Goal: Information Seeking & Learning: Learn about a topic

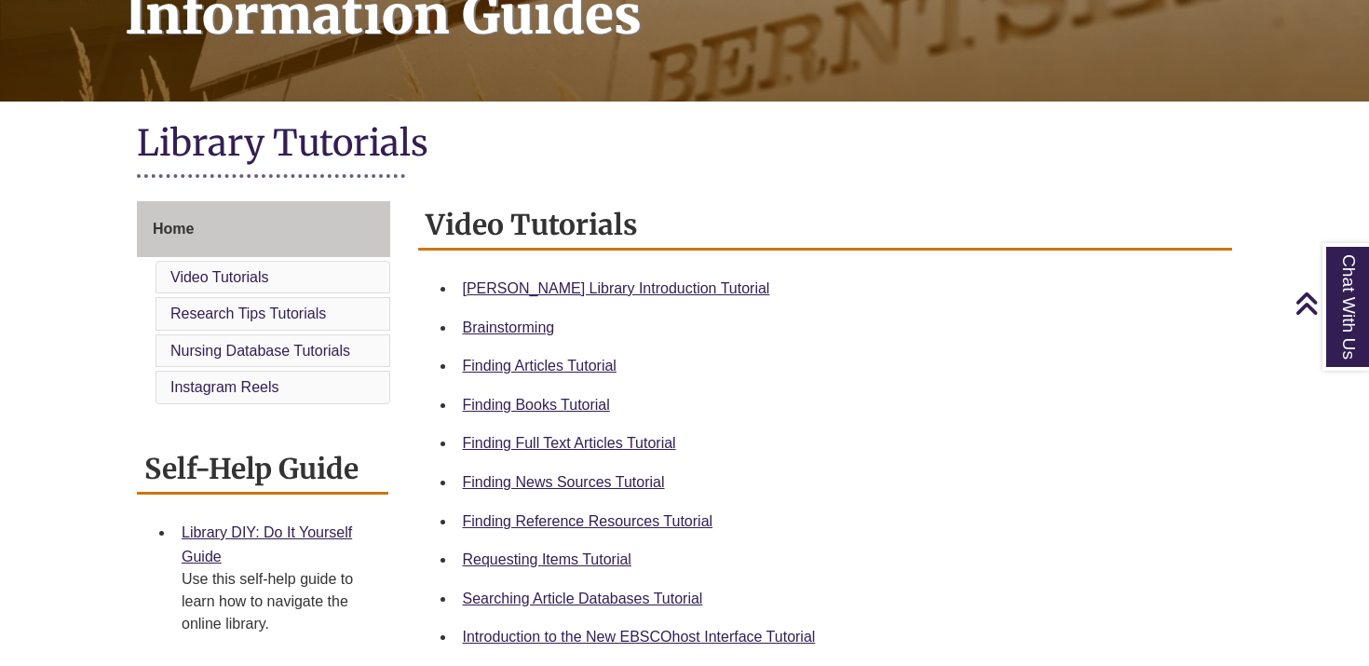
scroll to position [241, 0]
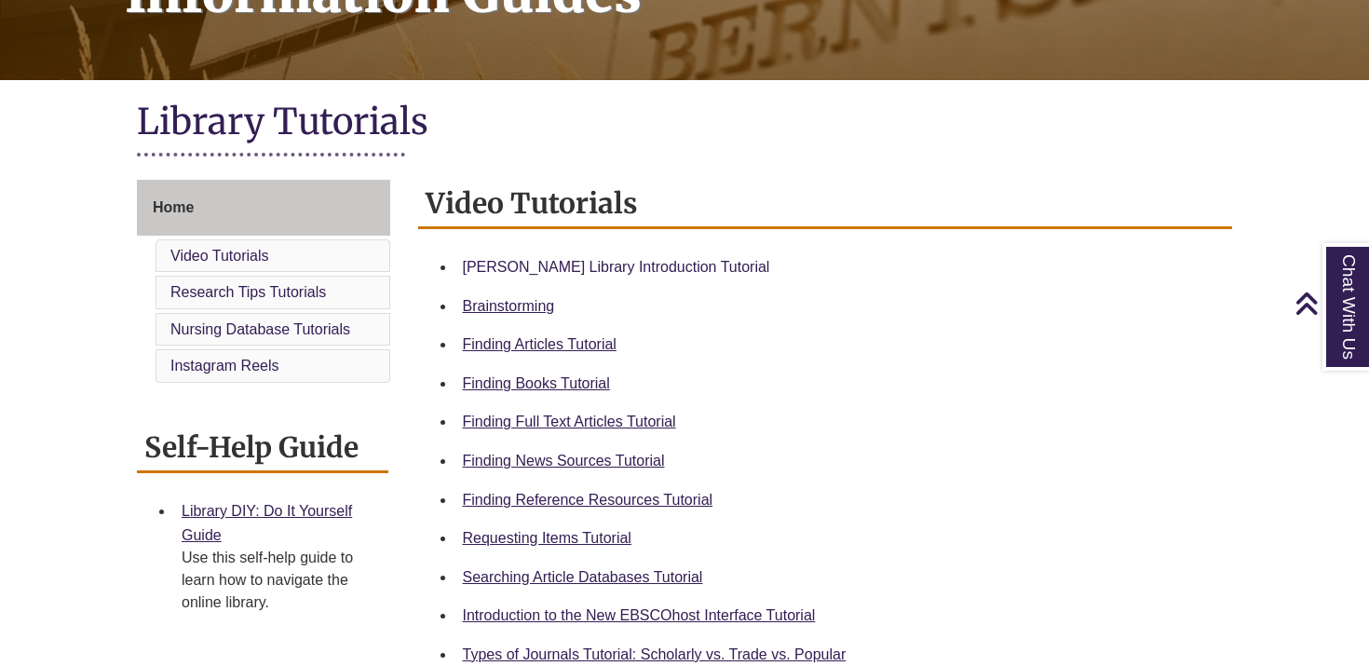
scroll to position [355, 0]
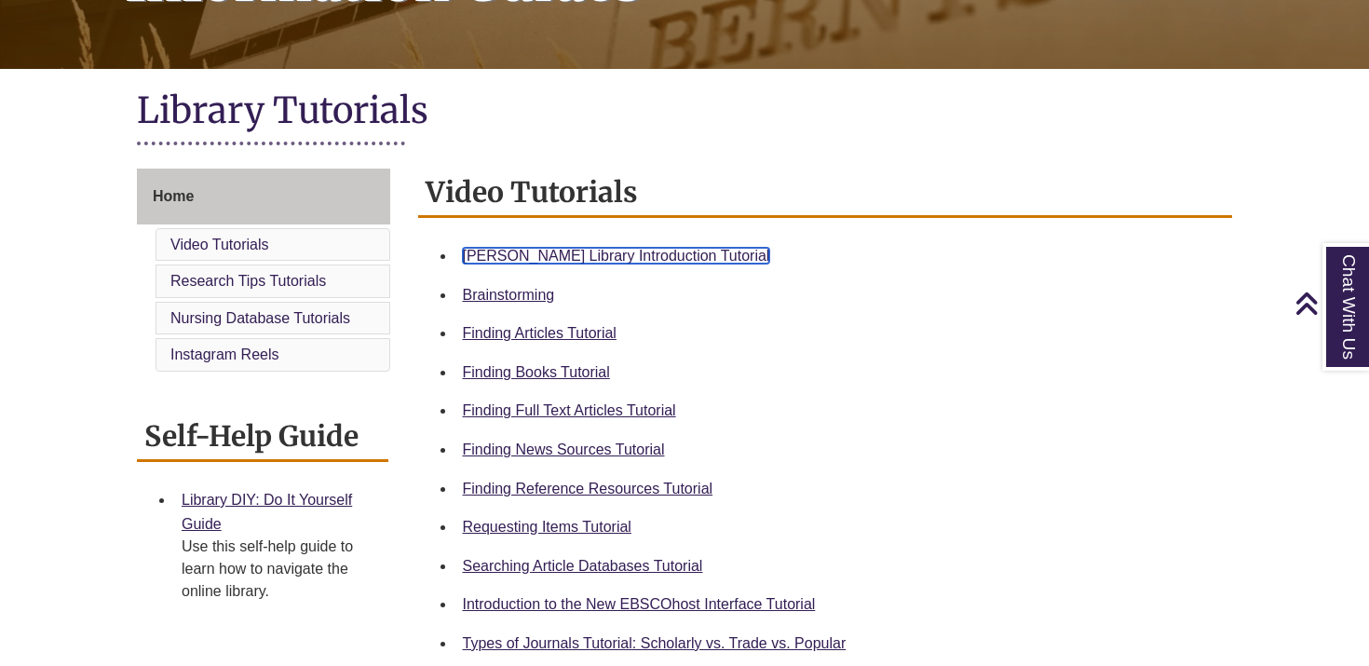
click at [504, 254] on link "[PERSON_NAME] Library Introduction Tutorial" at bounding box center [616, 256] width 307 height 16
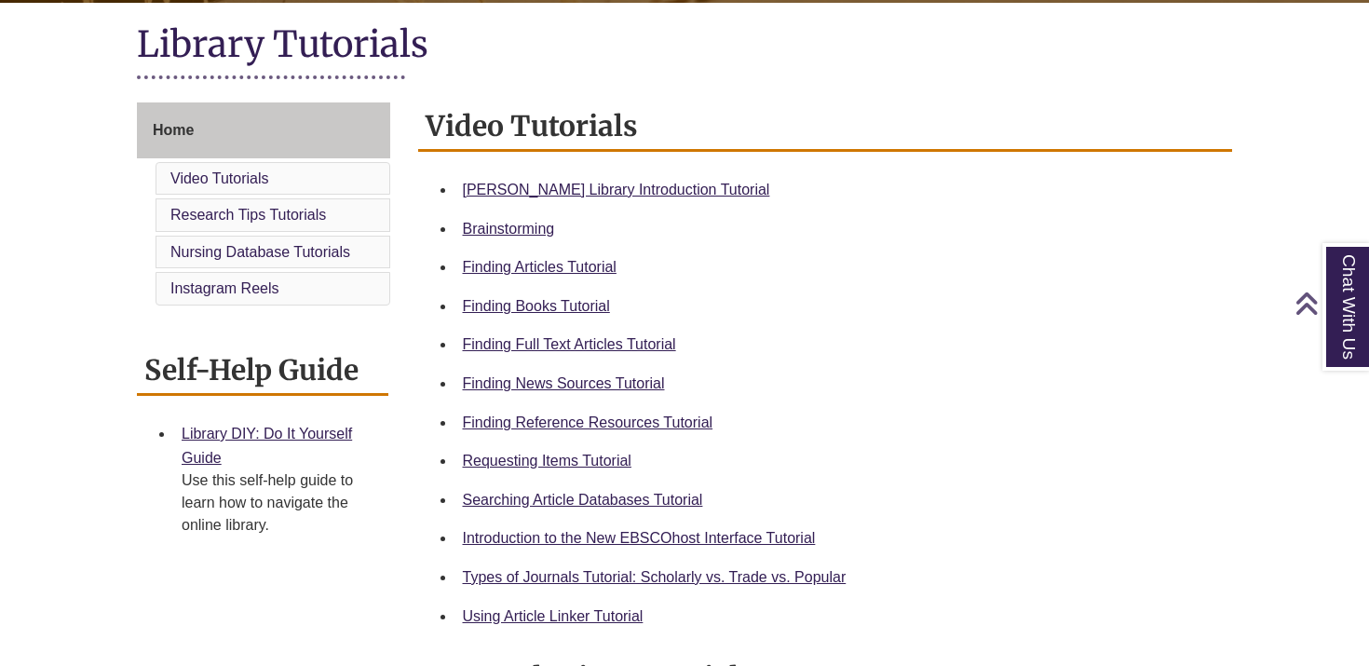
scroll to position [449, 0]
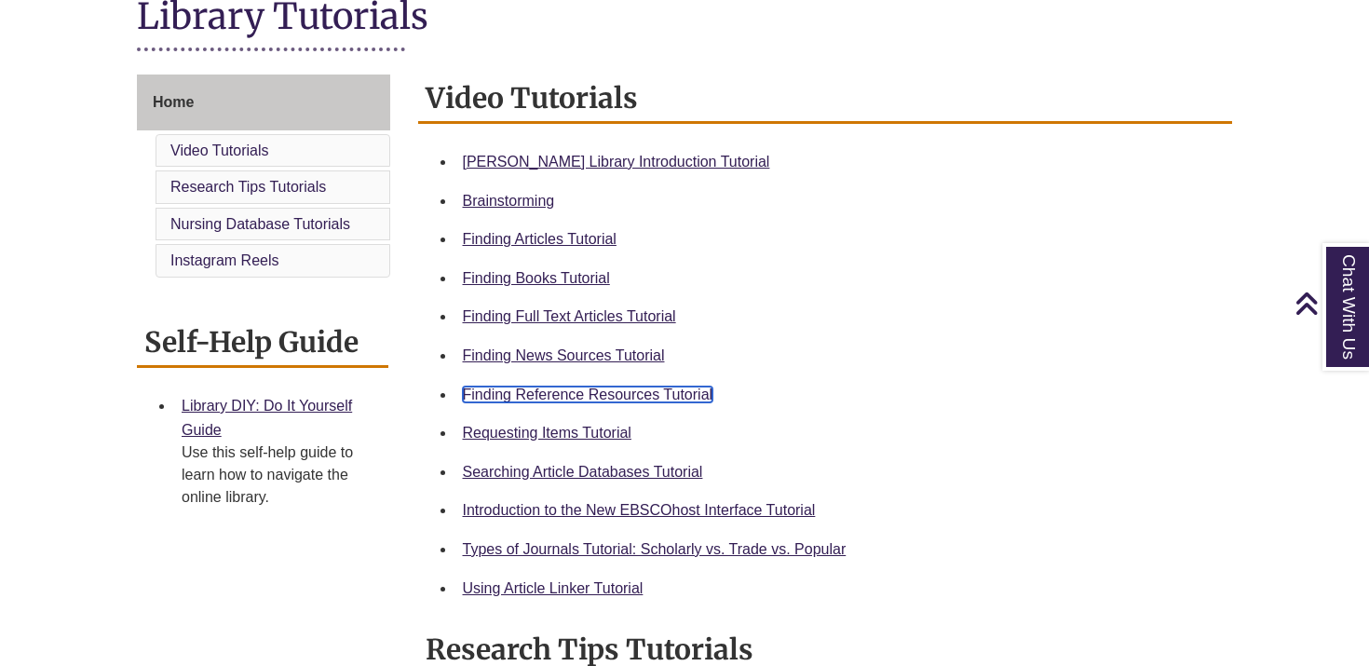
click at [530, 393] on link "Finding Reference Resources Tutorial" at bounding box center [588, 395] width 251 height 16
